Goal: Find specific page/section: Find specific page/section

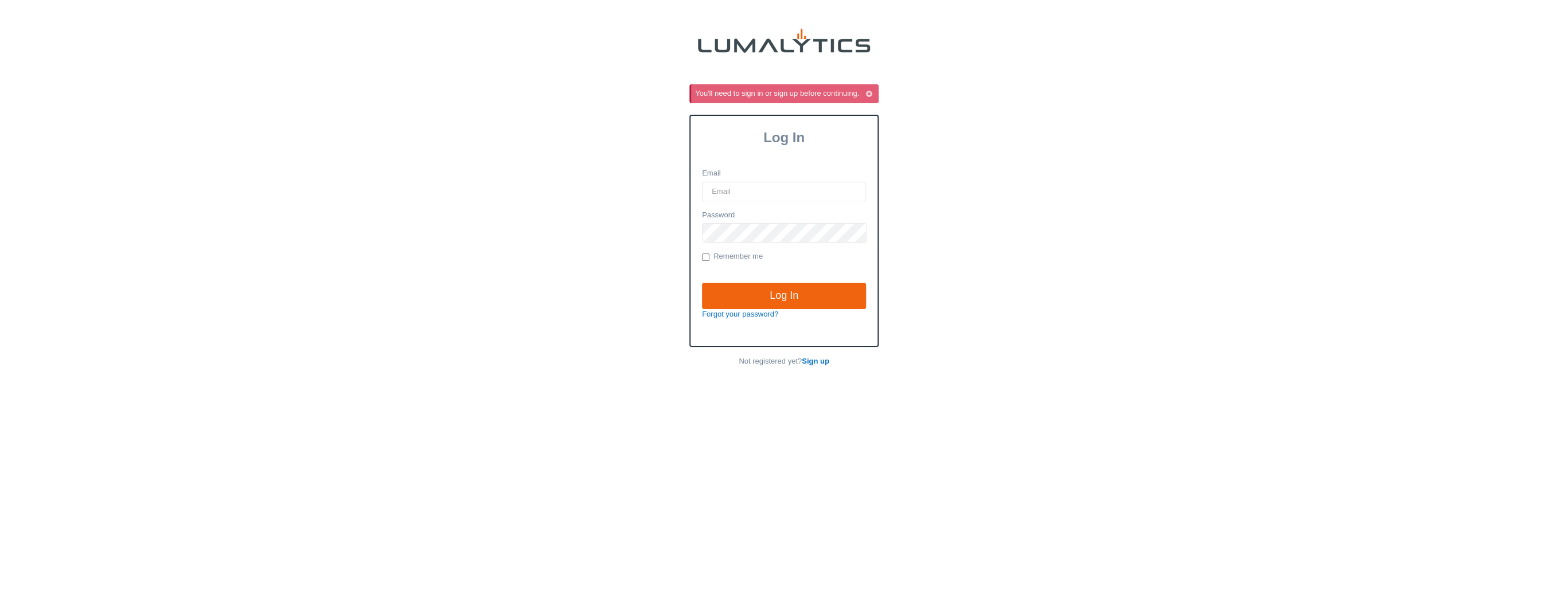
type input "[EMAIL_ADDRESS][DOMAIN_NAME]"
click at [842, 292] on input "Log In" at bounding box center [784, 295] width 164 height 26
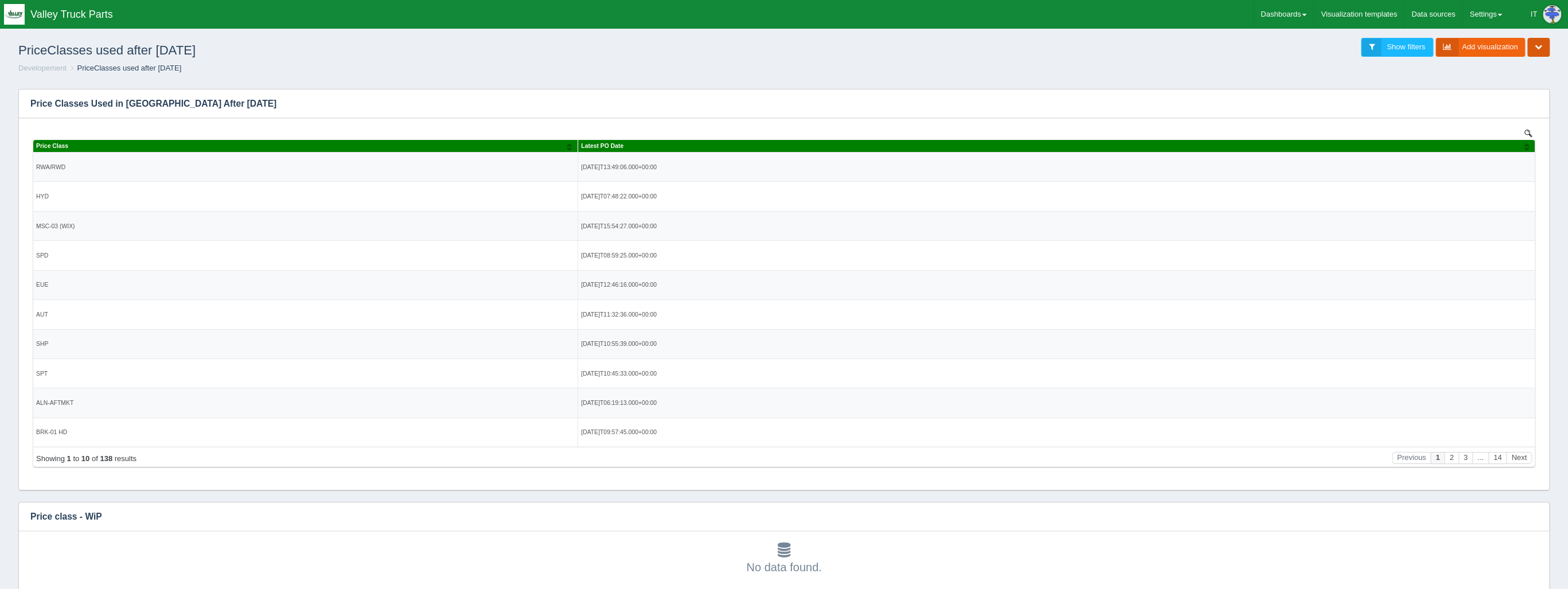
click at [1537, 45] on icon "button" at bounding box center [1538, 46] width 7 height 7
click at [1509, 111] on link "Share / Embed dashboard" at bounding box center [1500, 114] width 98 height 17
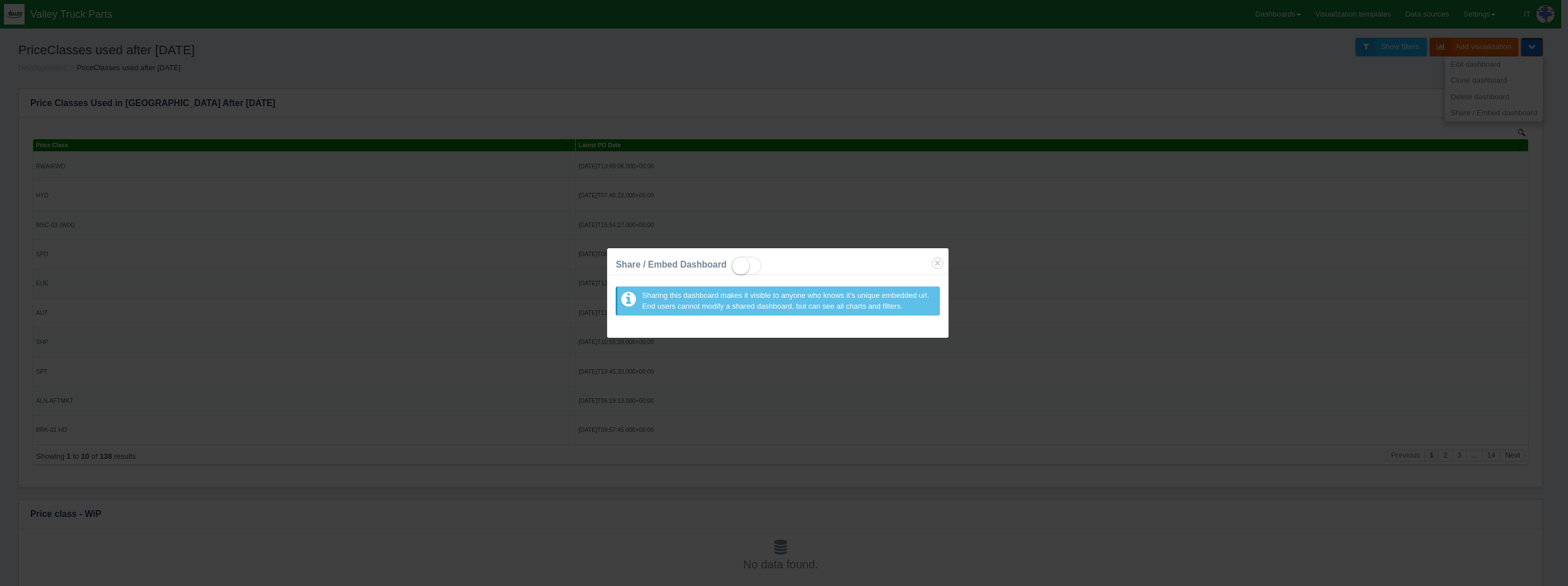
click at [749, 263] on span at bounding box center [746, 266] width 30 height 18
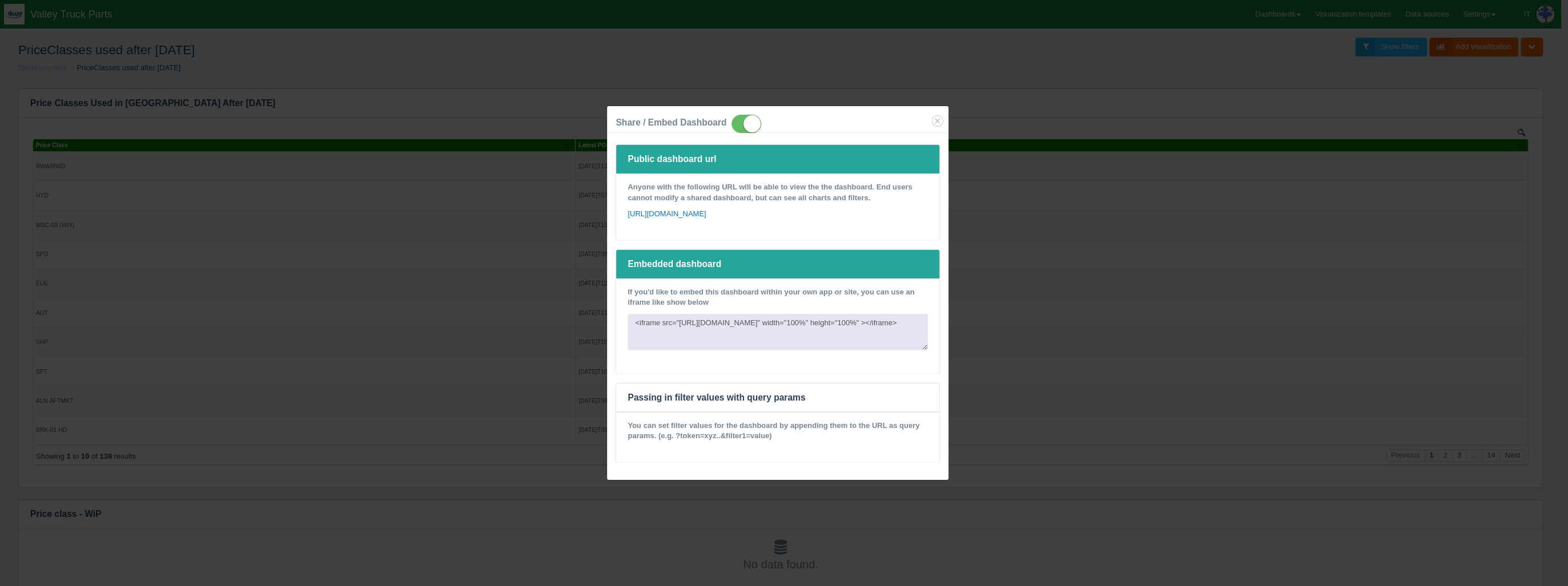
click at [1061, 85] on div "Share / Embed Dashboard Public dashboard url Anyone with the following URL will…" at bounding box center [784, 293] width 1568 height 586
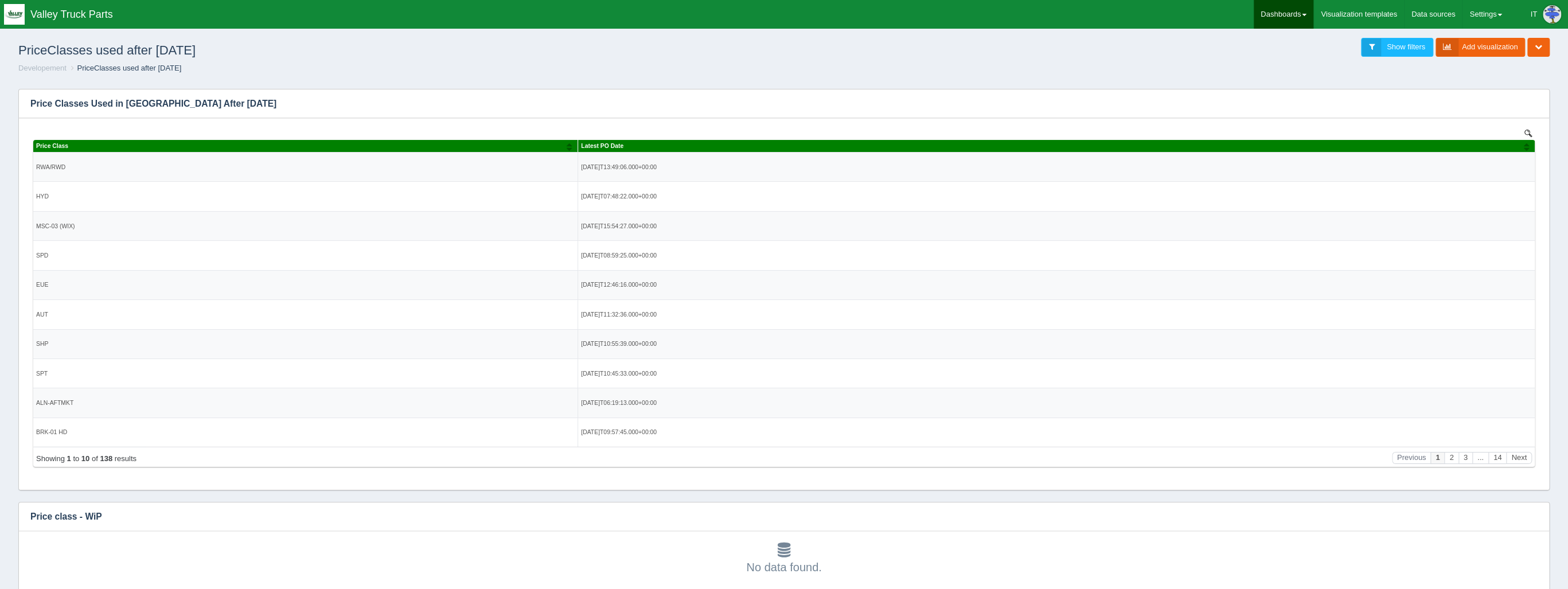
click at [1303, 13] on link "Dashboards" at bounding box center [1284, 14] width 60 height 29
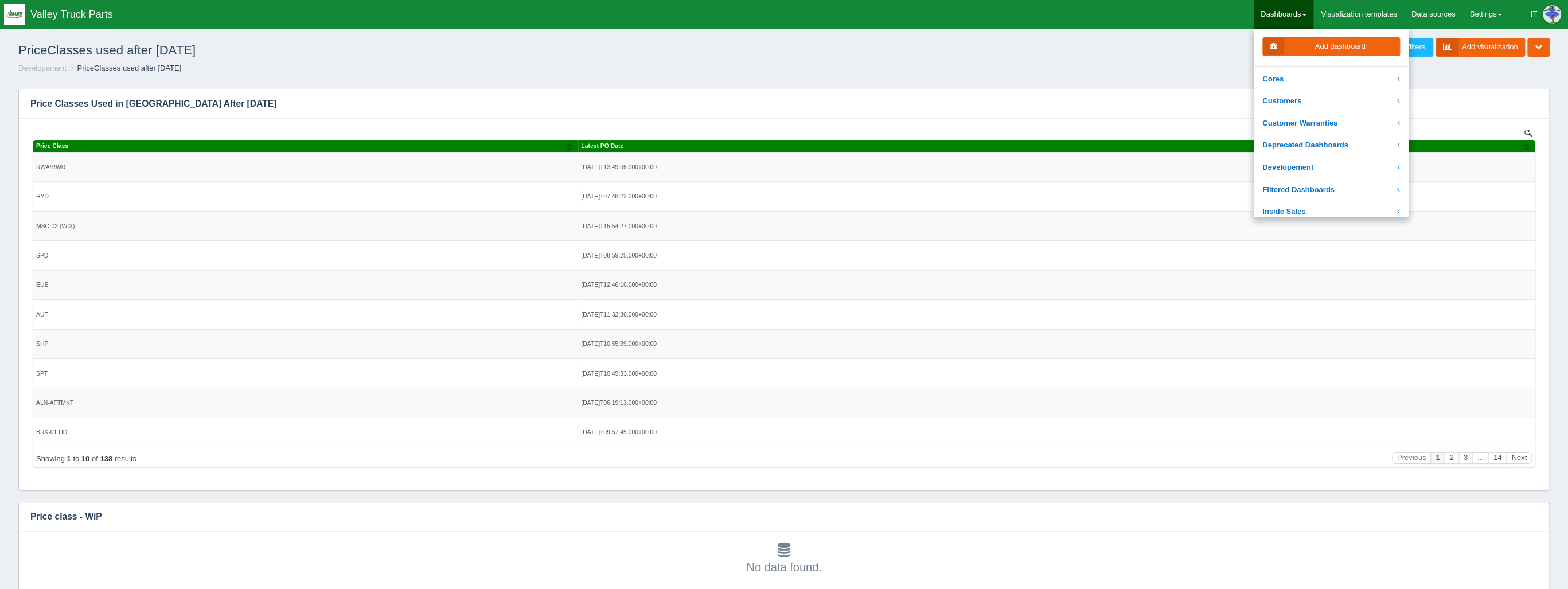
scroll to position [46, 0]
click at [1356, 164] on link "Developement" at bounding box center [1331, 163] width 155 height 23
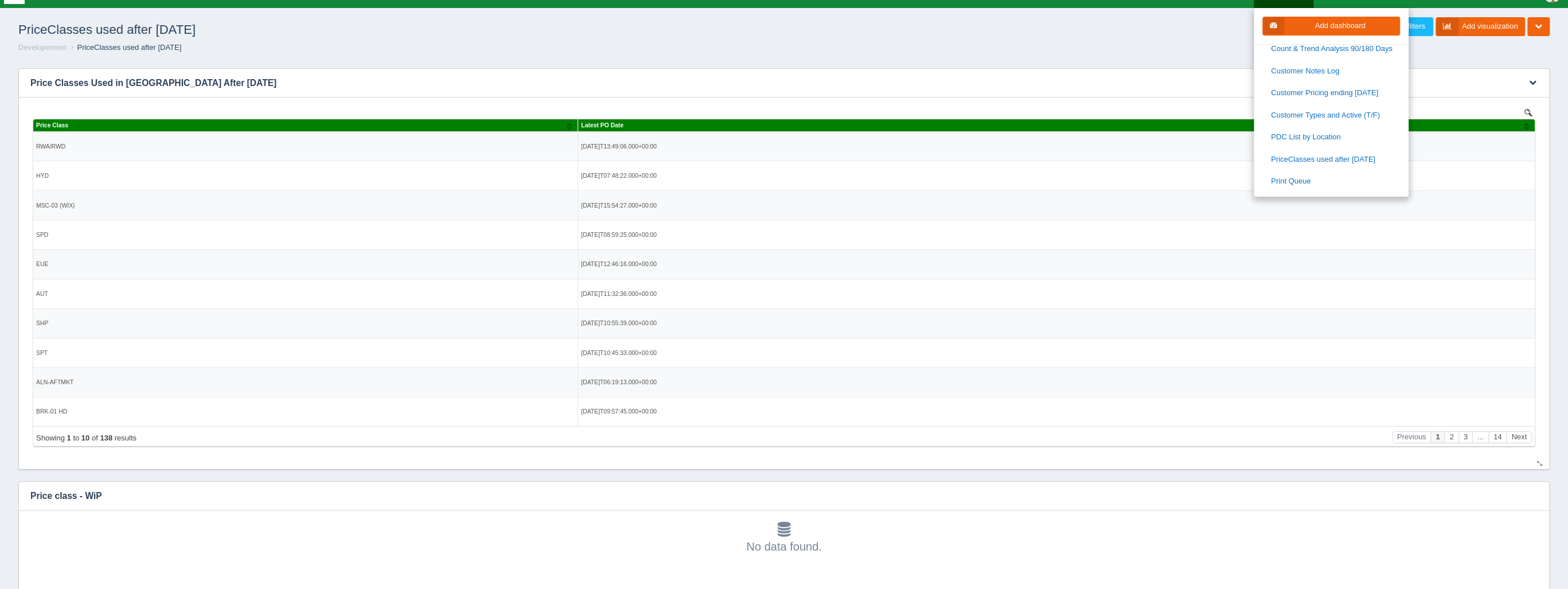
scroll to position [0, 0]
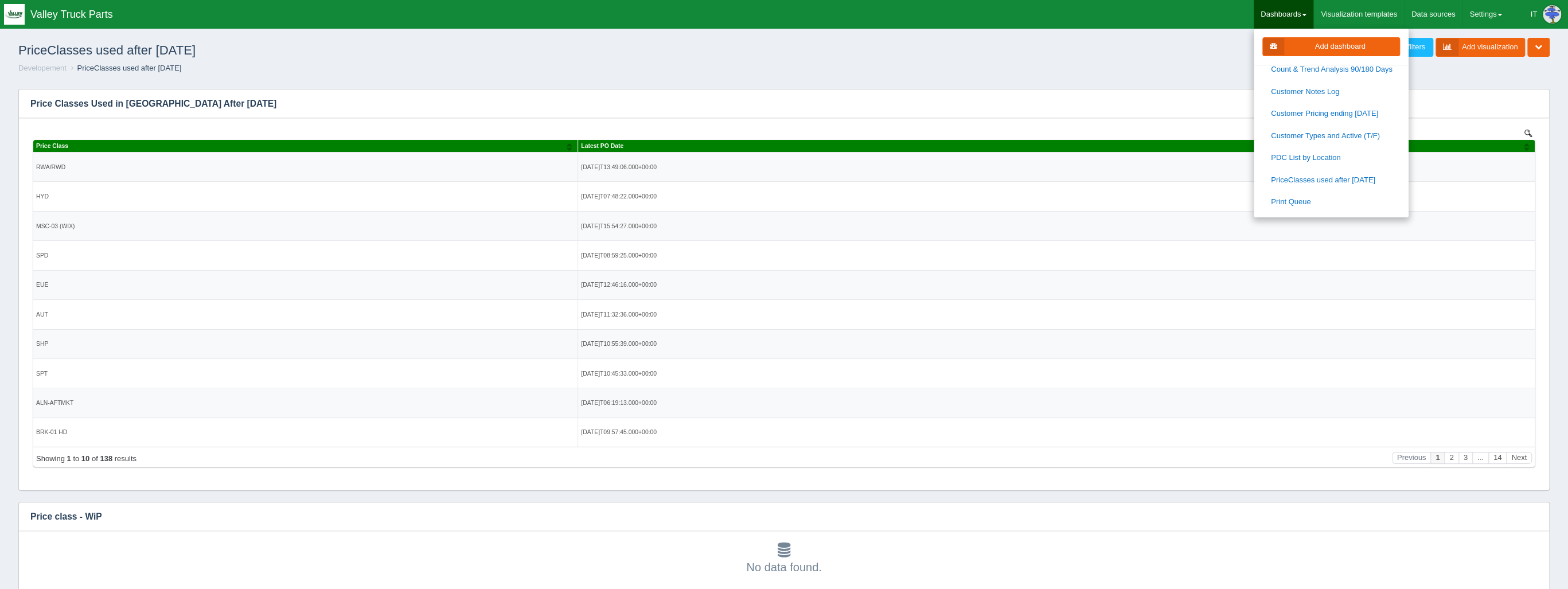
click at [904, 62] on div "PriceClasses used after 01-01-2021 Show filters Add visualization Edit dashboar…" at bounding box center [784, 48] width 1550 height 31
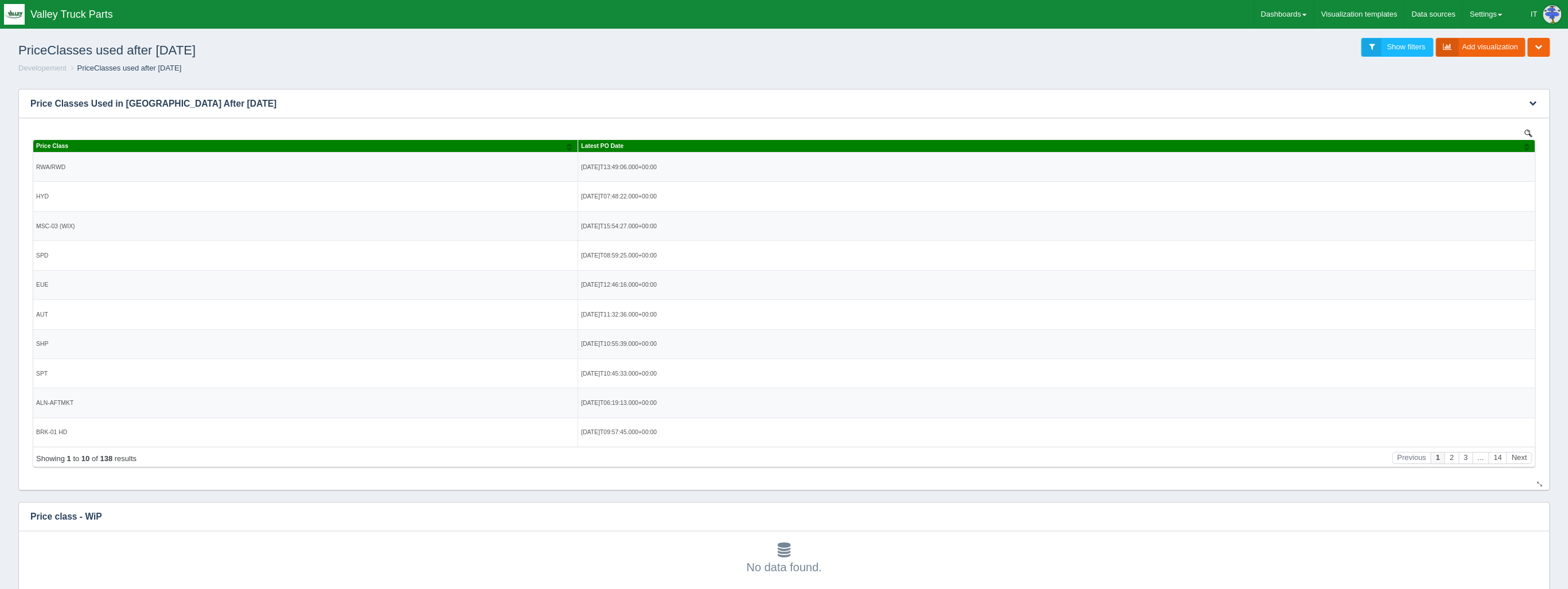
click at [613, 143] on span "Latest PO Date" at bounding box center [602, 146] width 42 height 6
